Goal: Transaction & Acquisition: Book appointment/travel/reservation

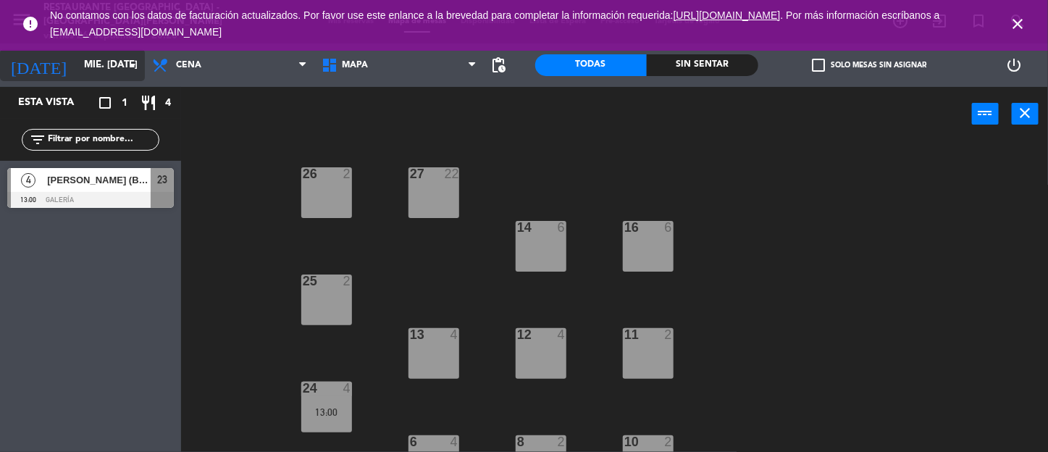
click at [111, 59] on input "mié. [DATE]" at bounding box center [141, 65] width 128 height 26
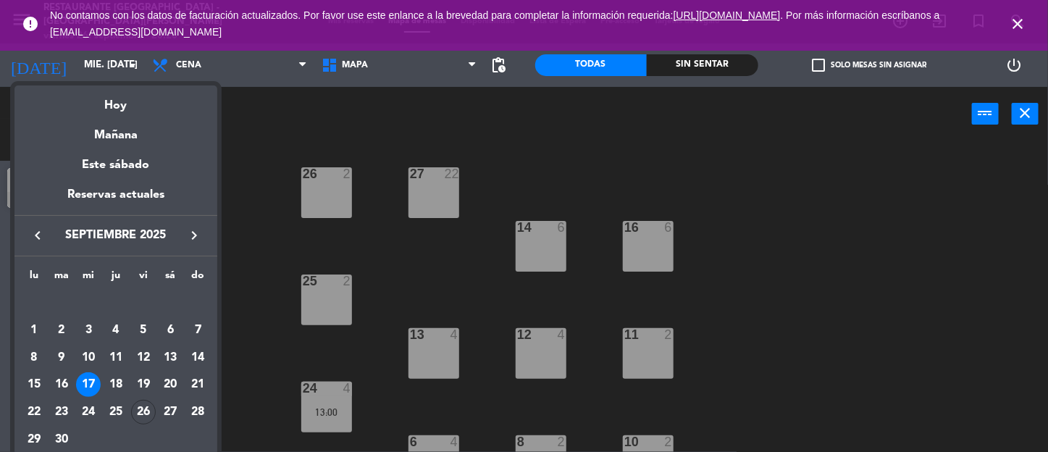
click at [164, 417] on div "27" at bounding box center [170, 412] width 25 height 25
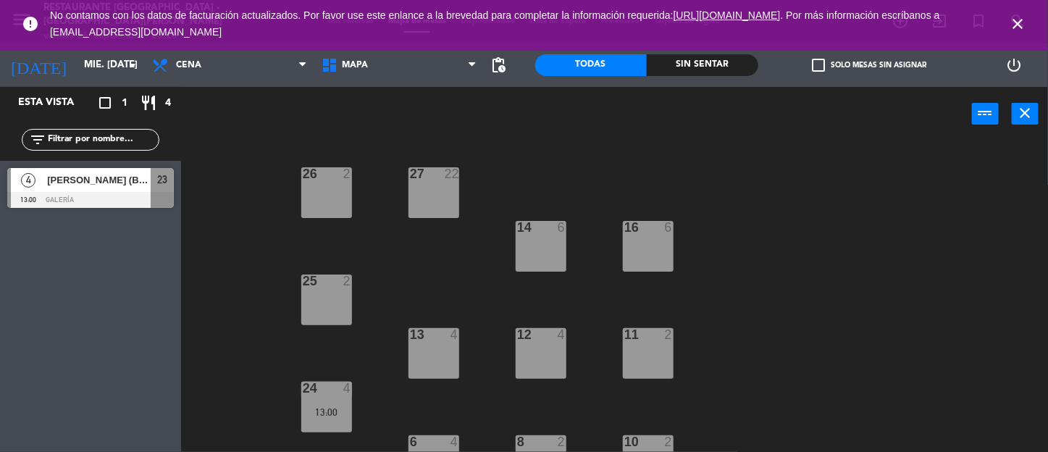
type input "sáb. [DATE]"
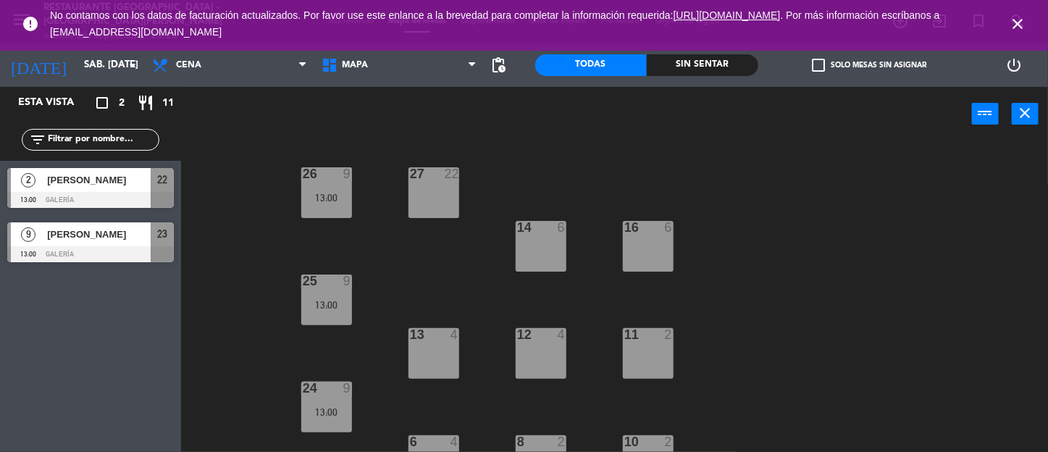
click at [1014, 23] on icon "close" at bounding box center [1017, 23] width 17 height 17
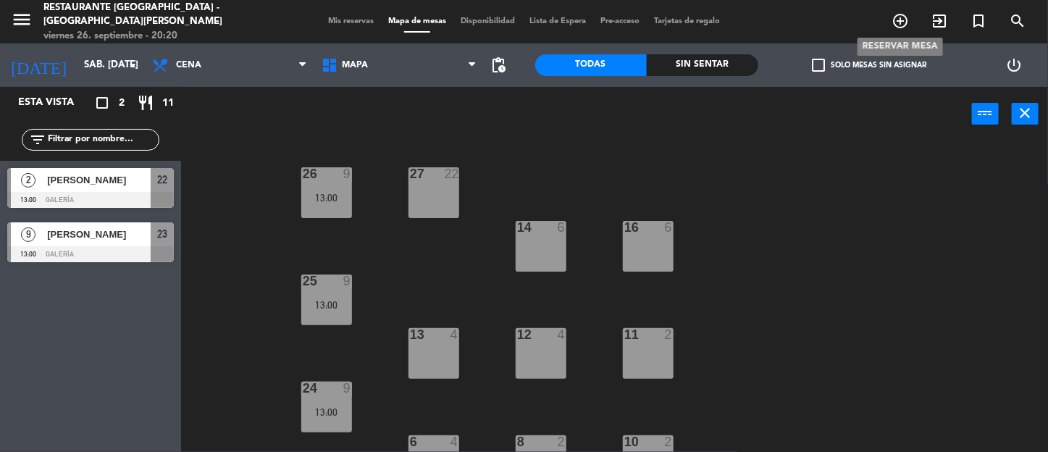
click at [893, 20] on icon "add_circle_outline" at bounding box center [899, 20] width 17 height 17
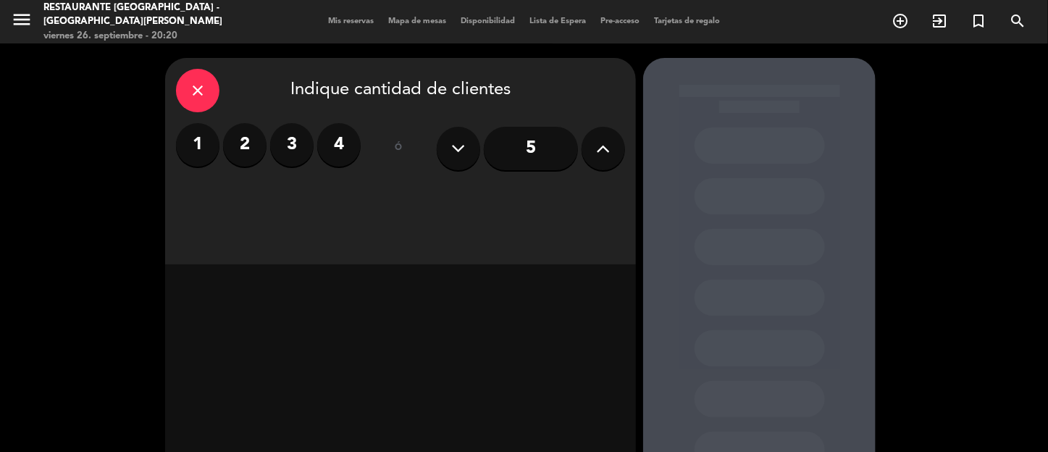
click at [303, 146] on label "3" at bounding box center [291, 144] width 43 height 43
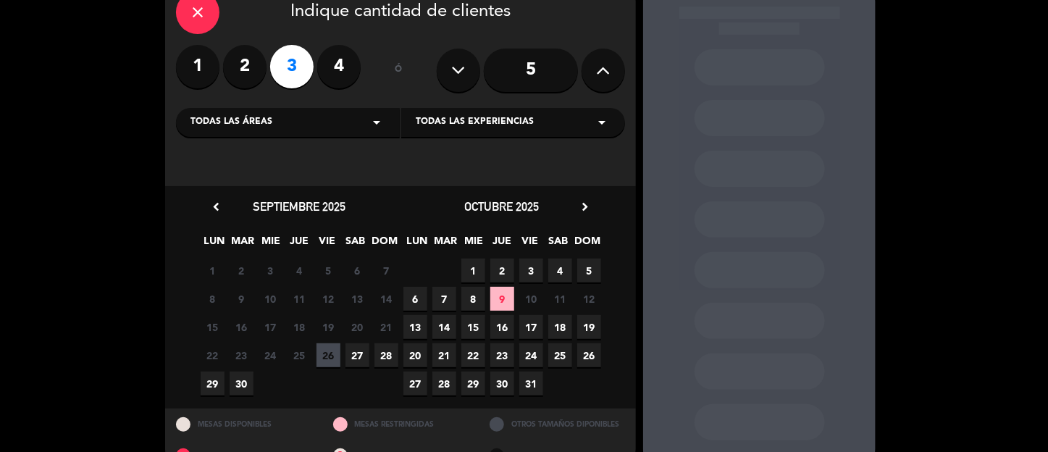
scroll to position [111, 0]
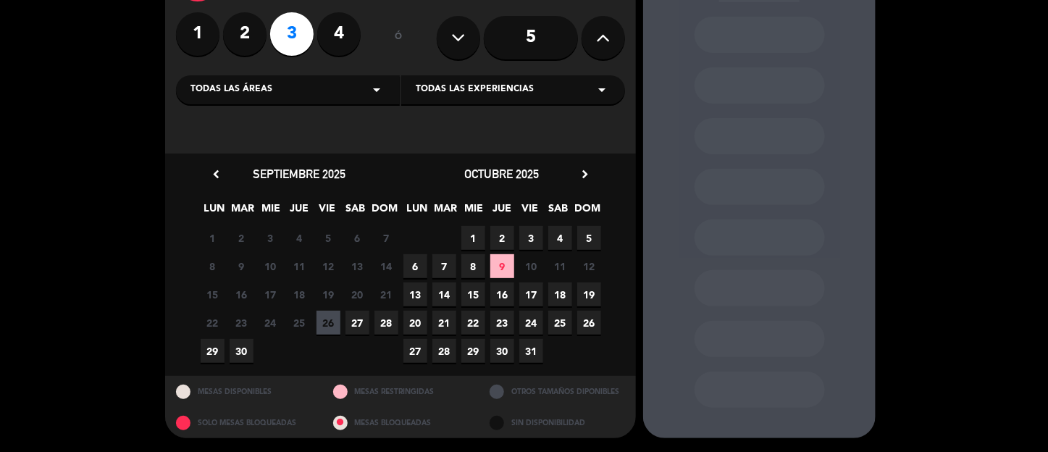
click at [357, 316] on span "27" at bounding box center [357, 323] width 24 height 24
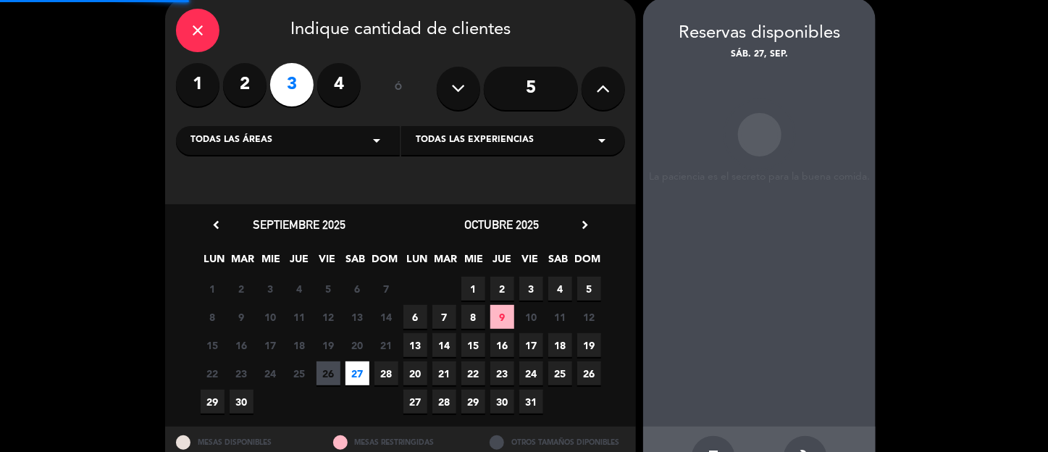
scroll to position [58, 0]
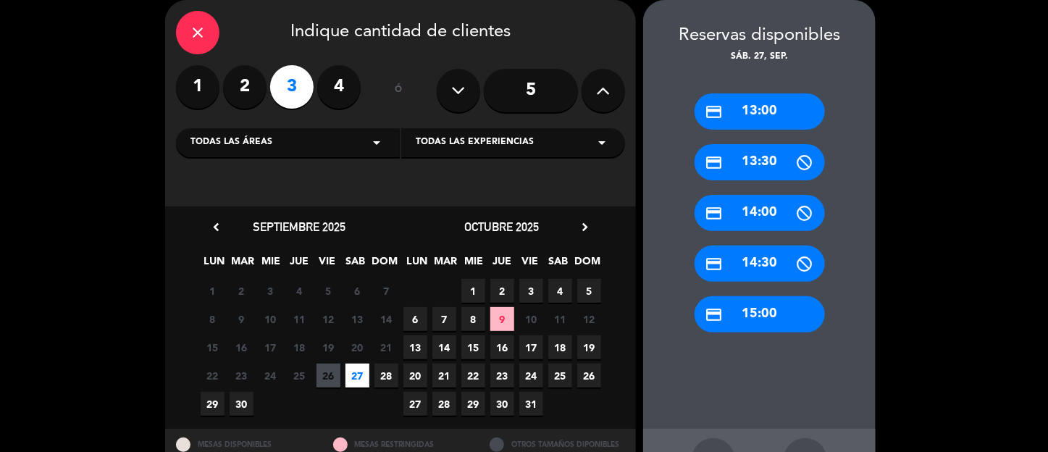
click at [776, 103] on div "credit_card 13:00" at bounding box center [759, 111] width 130 height 36
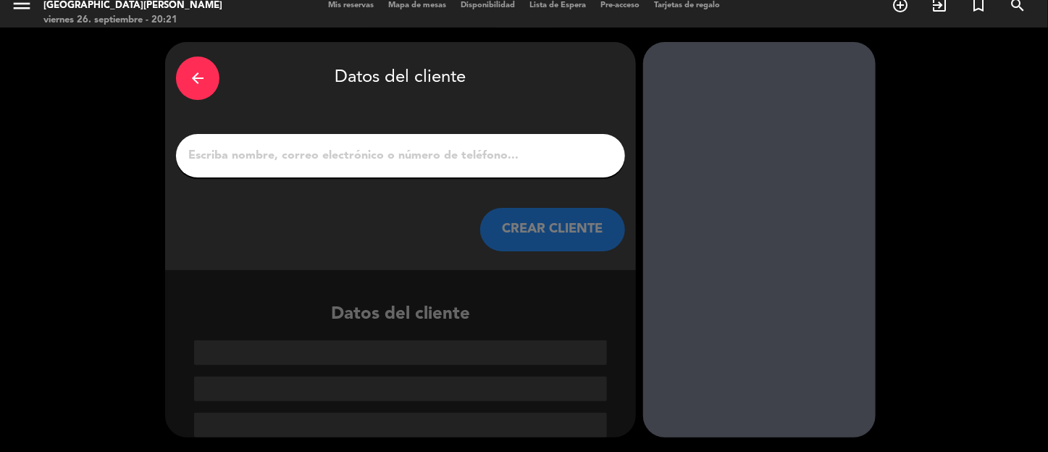
scroll to position [16, 0]
click at [537, 160] on input "1" at bounding box center [400, 156] width 427 height 20
type input "[EMAIL_ADDRESS][DOMAIN_NAME]"
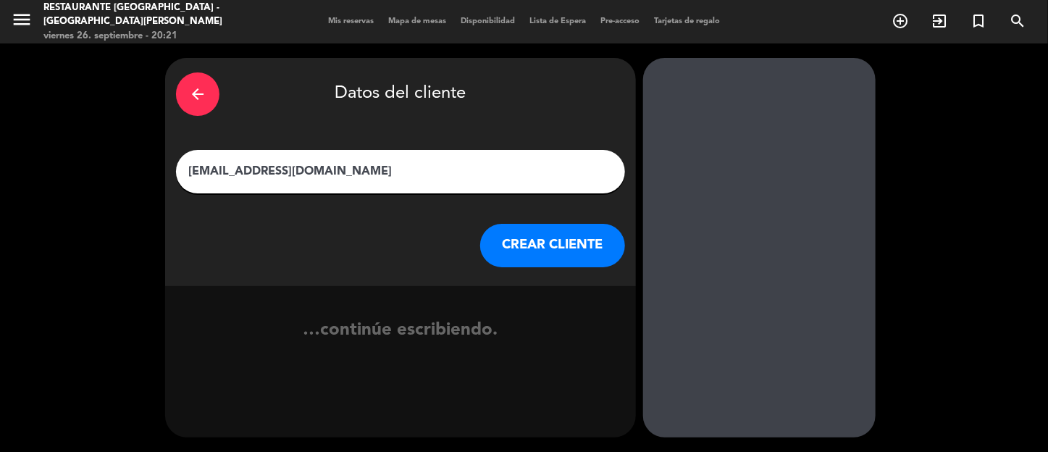
scroll to position [0, 0]
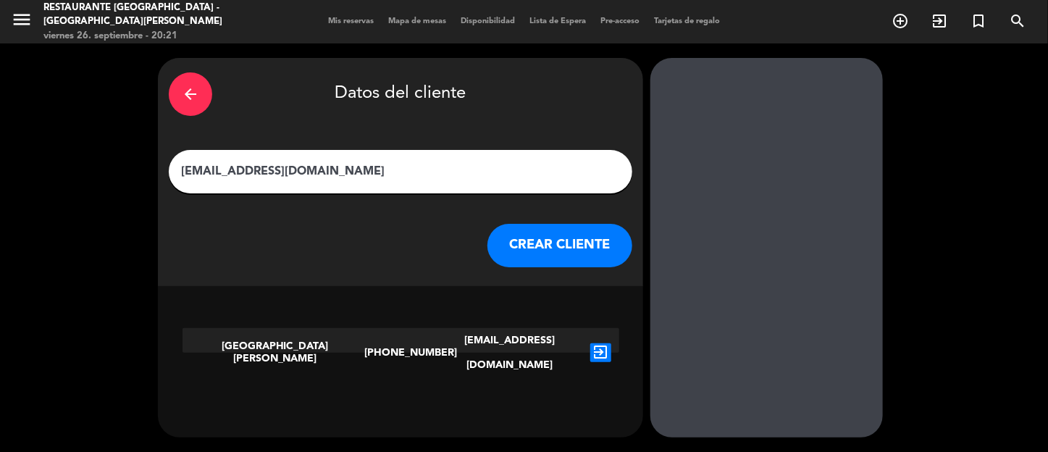
click at [502, 253] on button "CREAR CLIENTE" at bounding box center [559, 245] width 145 height 43
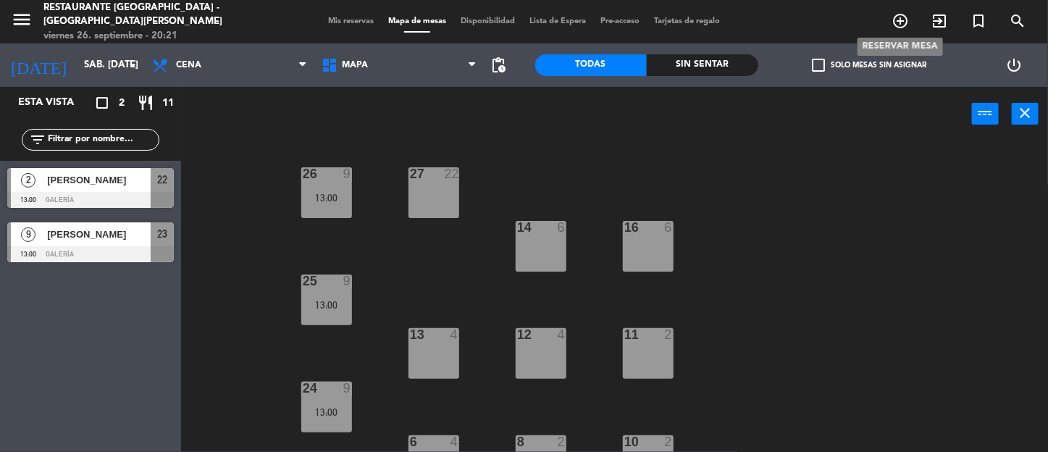
click at [907, 25] on icon "add_circle_outline" at bounding box center [899, 20] width 17 height 17
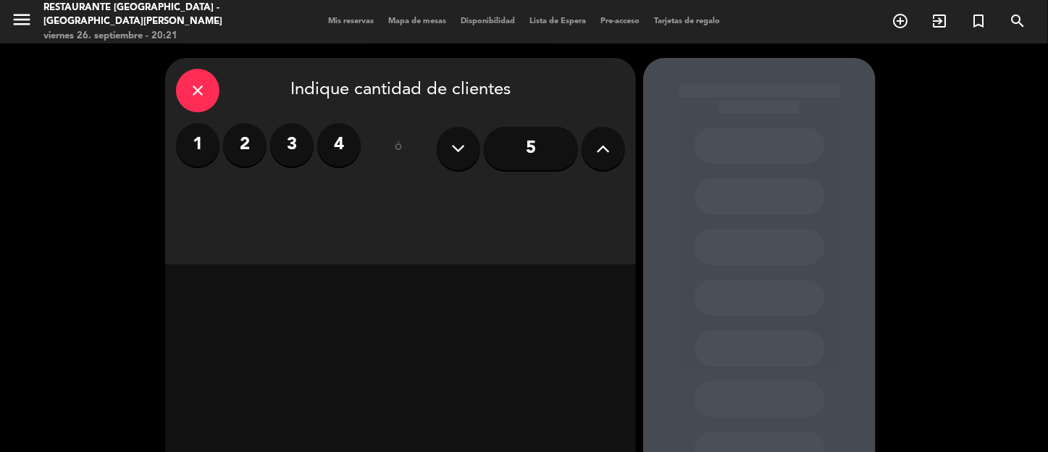
click at [285, 146] on label "3" at bounding box center [291, 144] width 43 height 43
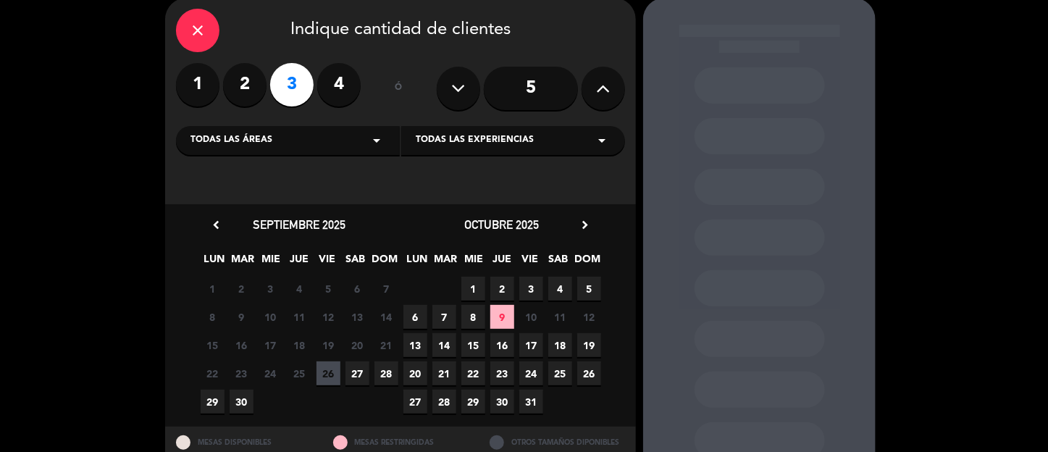
scroll to position [111, 0]
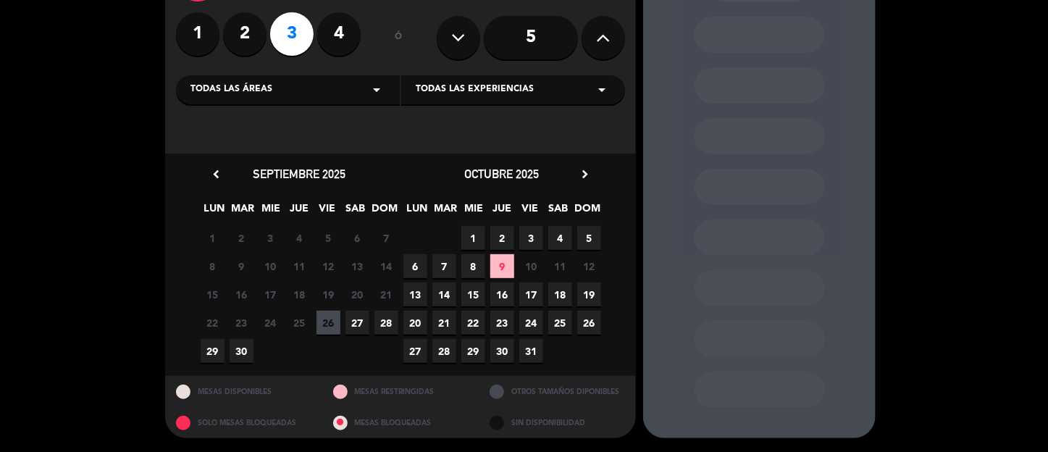
click at [363, 324] on span "27" at bounding box center [357, 323] width 24 height 24
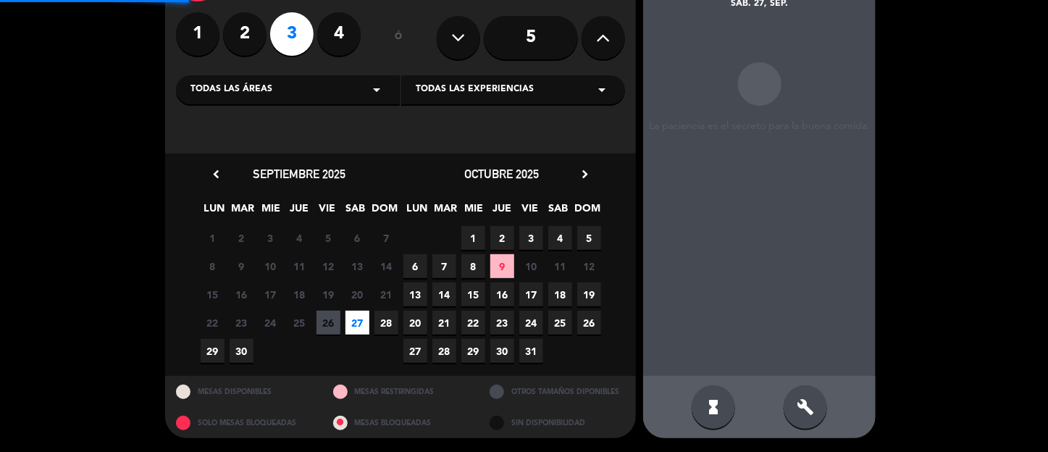
scroll to position [58, 0]
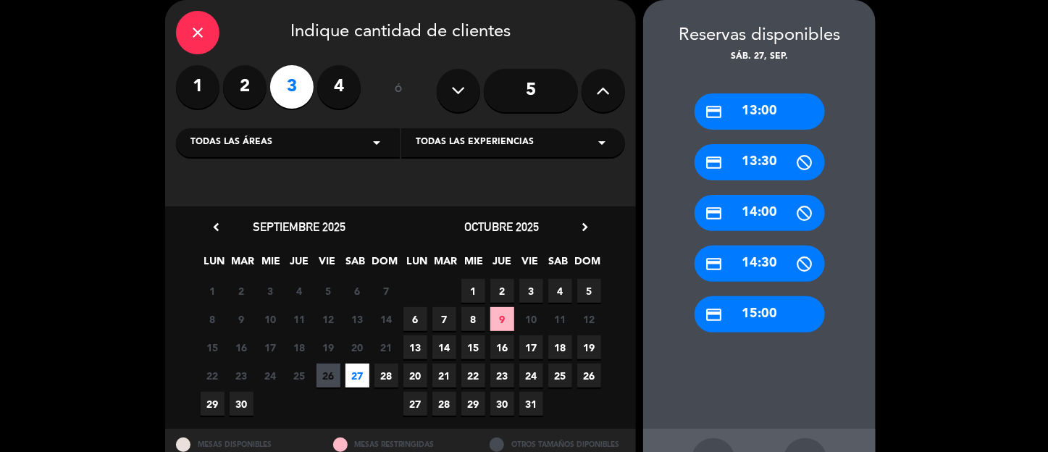
click at [794, 114] on div "credit_card 13:00" at bounding box center [759, 111] width 130 height 36
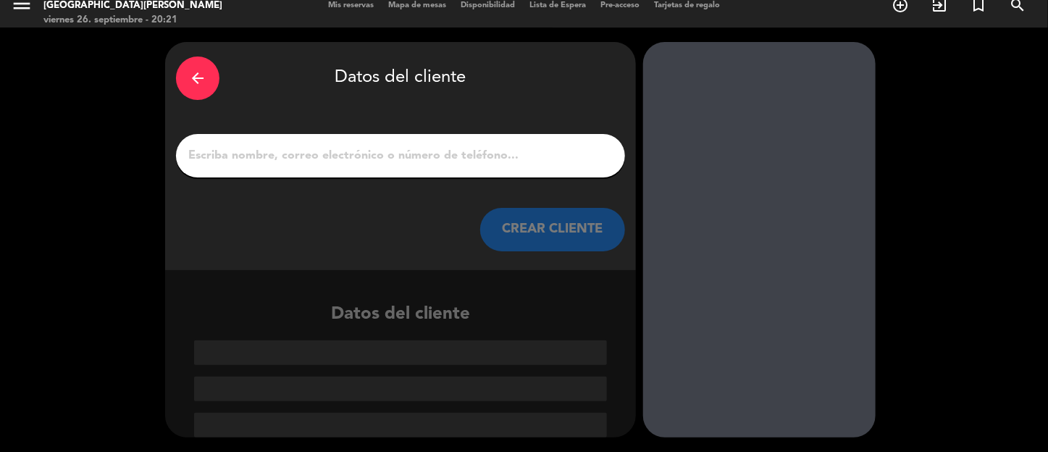
scroll to position [16, 0]
click at [413, 151] on input "1" at bounding box center [400, 156] width 427 height 20
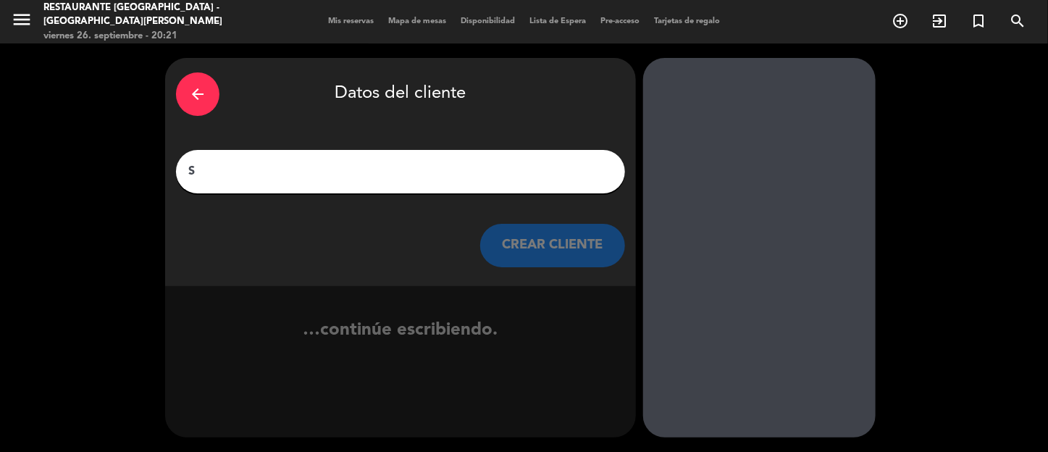
scroll to position [0, 0]
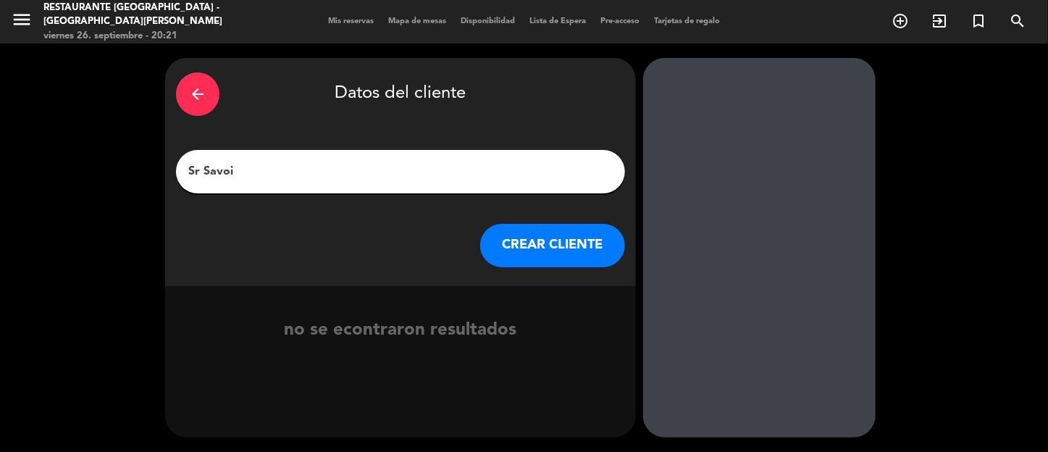
click at [201, 169] on input "Sr Savoi" at bounding box center [400, 171] width 427 height 20
type input "Sr. Savoi"
click at [483, 245] on button "CREAR CLIENTE" at bounding box center [552, 245] width 145 height 43
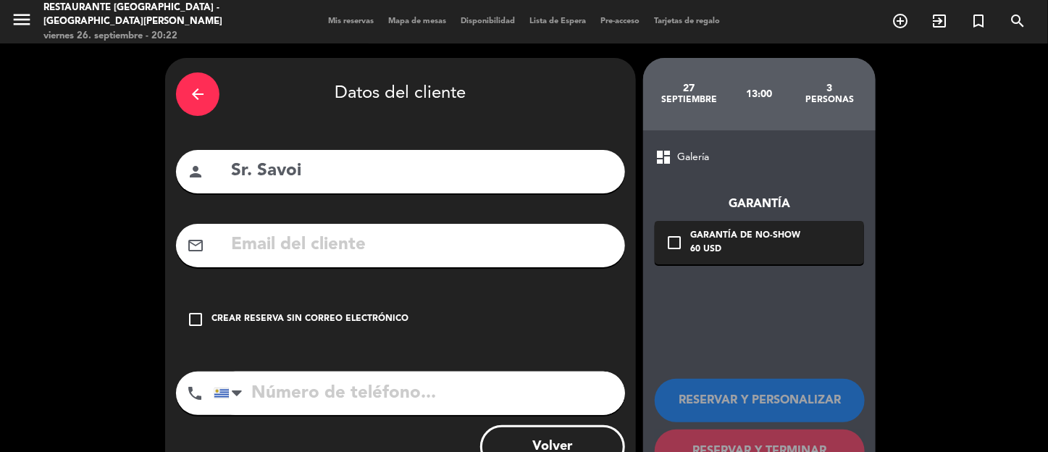
click at [483, 245] on input "text" at bounding box center [422, 245] width 384 height 30
type input "[EMAIL_ADDRESS][DOMAIN_NAME]"
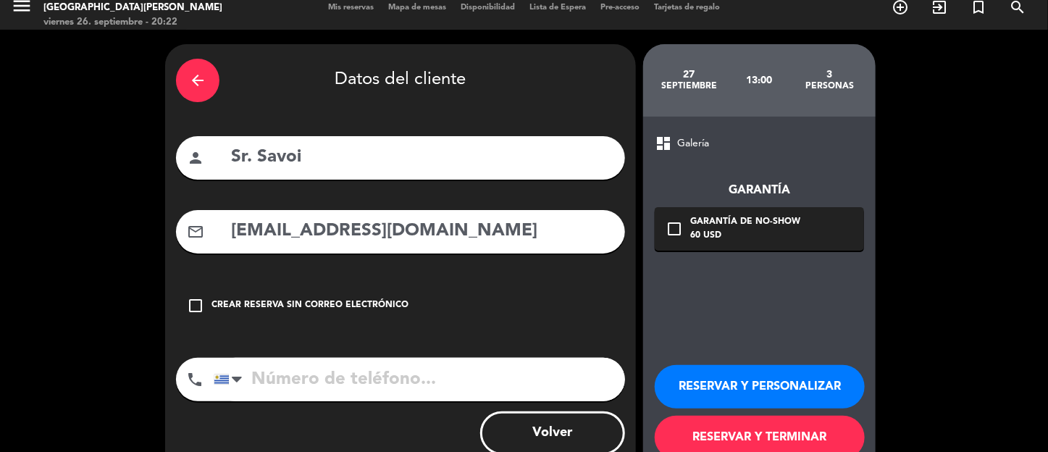
scroll to position [52, 0]
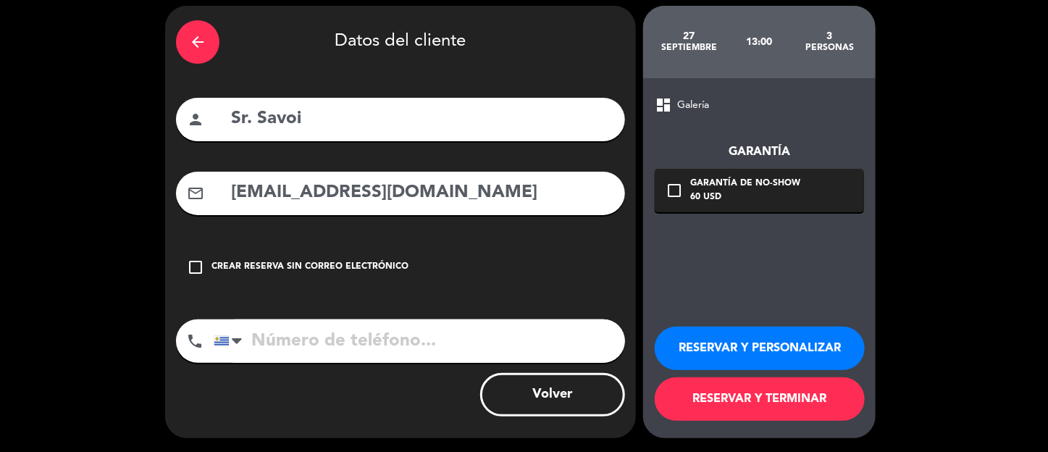
click at [377, 342] on input "tel" at bounding box center [419, 340] width 411 height 43
drag, startPoint x: 377, startPoint y: 342, endPoint x: 354, endPoint y: 341, distance: 22.5
click at [354, 341] on input "tel" at bounding box center [419, 340] width 411 height 43
type input "098889988"
click at [750, 401] on button "RESERVAR Y TERMINAR" at bounding box center [760, 398] width 210 height 43
